Goal: Information Seeking & Learning: Learn about a topic

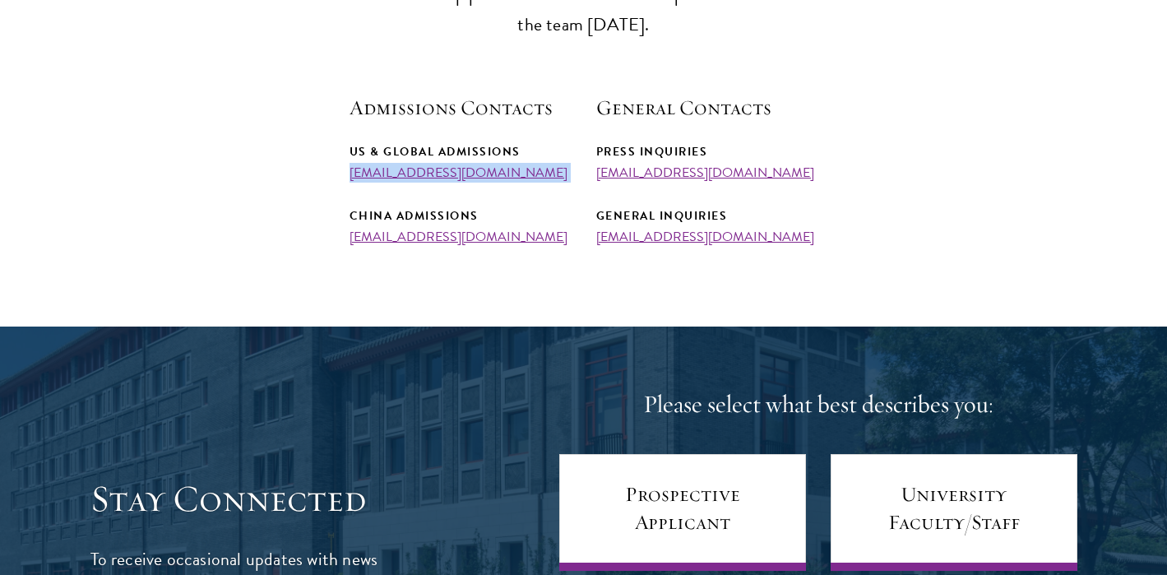
copy div "admissions@schwarzmanscholars.org"
drag, startPoint x: 294, startPoint y: 178, endPoint x: 484, endPoint y: 187, distance: 191.0
click at [484, 187] on section "Admissions Team The Schwarzman Scholars admissions team has representatives all…" at bounding box center [583, 63] width 1167 height 364
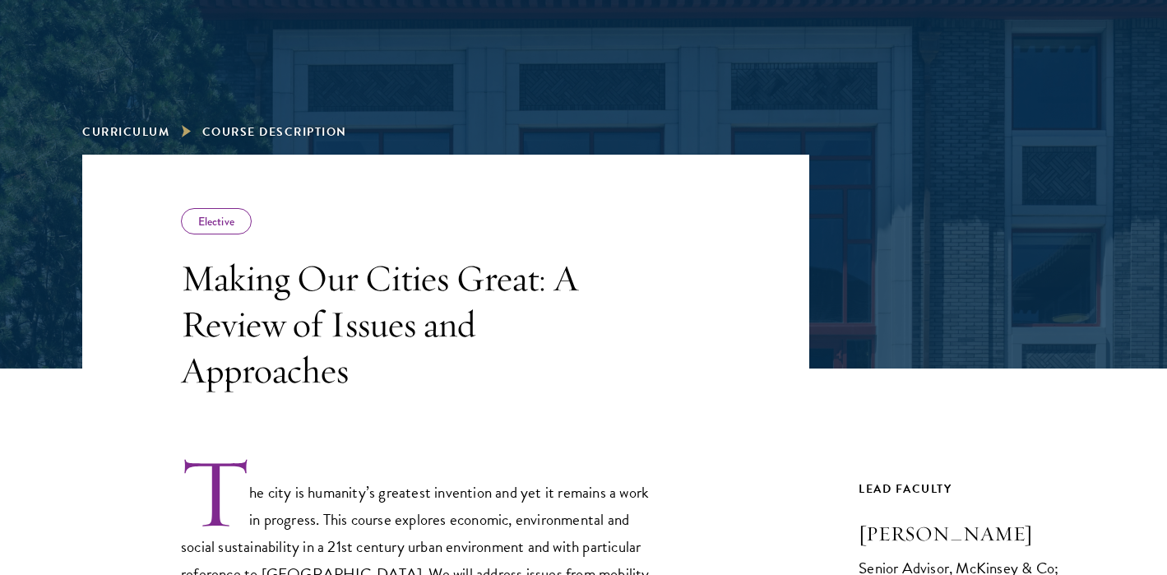
scroll to position [181, 0]
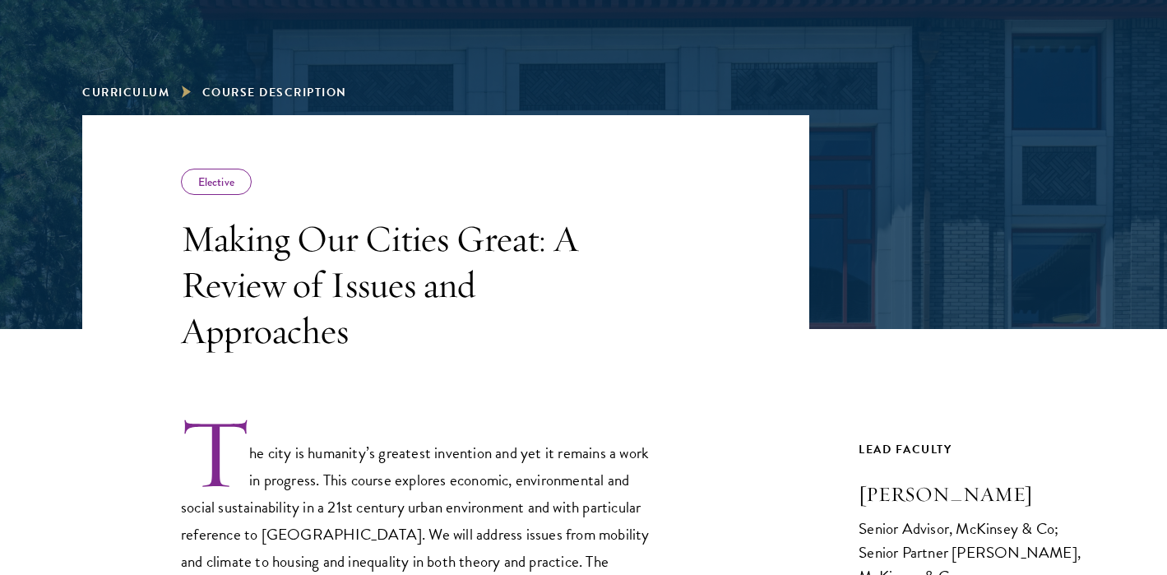
drag, startPoint x: 1138, startPoint y: 499, endPoint x: 850, endPoint y: 493, distance: 288.8
copy h3 "Lola R. Woetzel"
